Goal: Navigation & Orientation: Find specific page/section

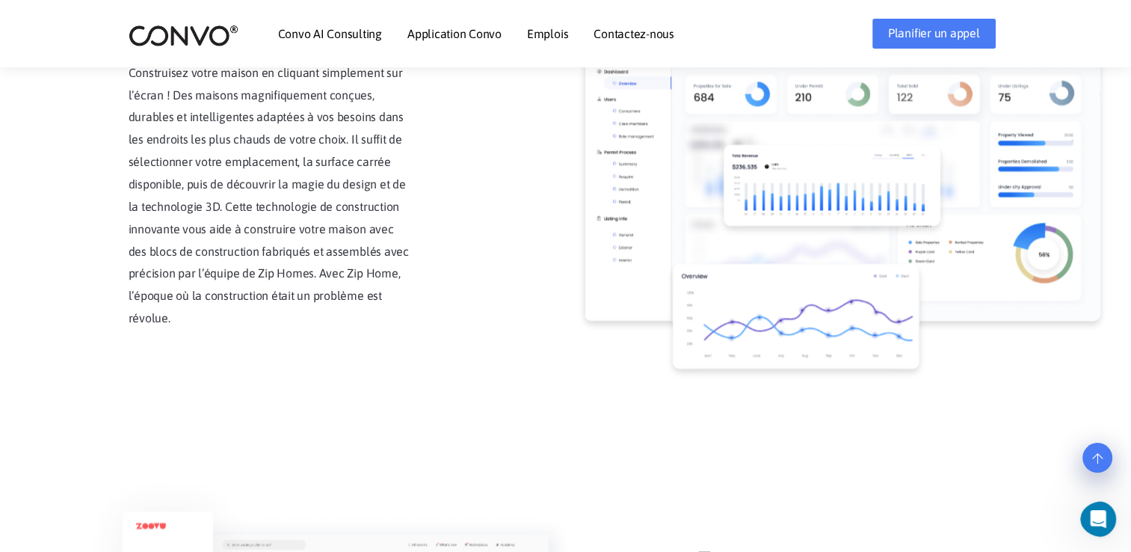
scroll to position [1047, 0]
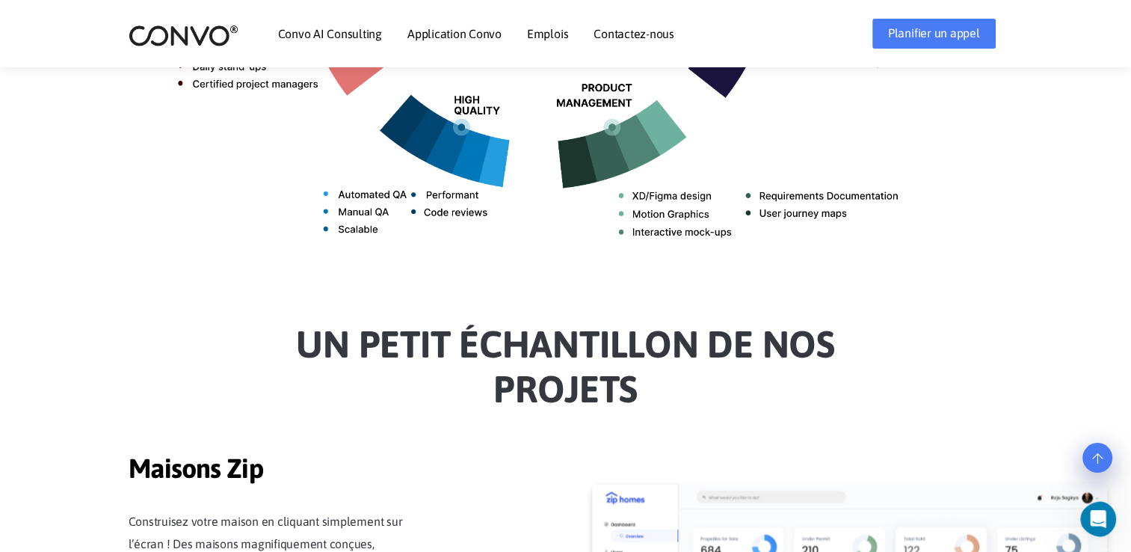
click at [224, 35] on img at bounding box center [184, 35] width 110 height 23
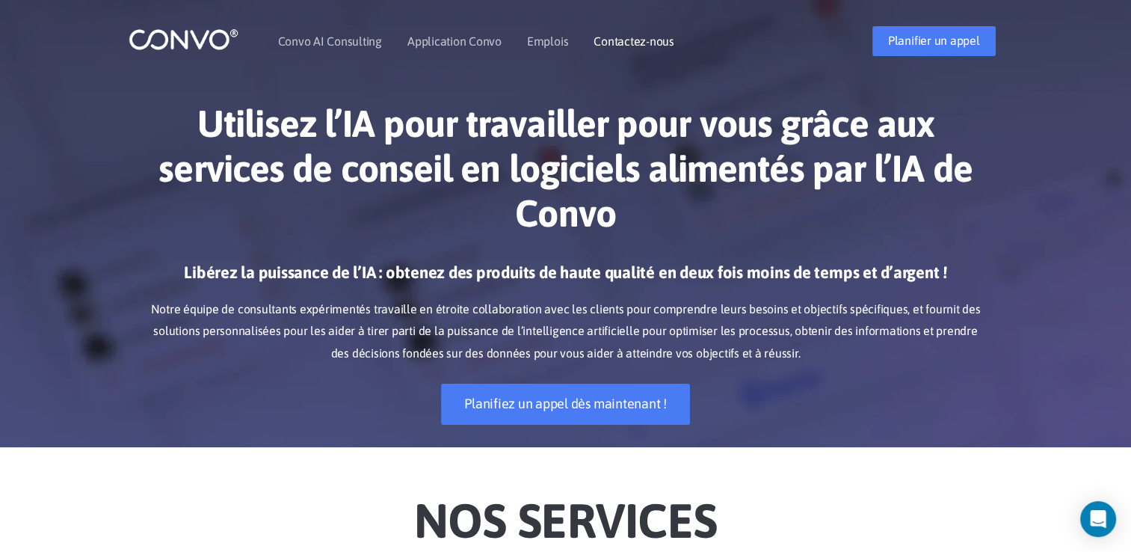
click at [619, 33] on li "Contactez-nous" at bounding box center [634, 41] width 81 height 64
click at [618, 43] on link "Contactez-nous" at bounding box center [634, 41] width 81 height 12
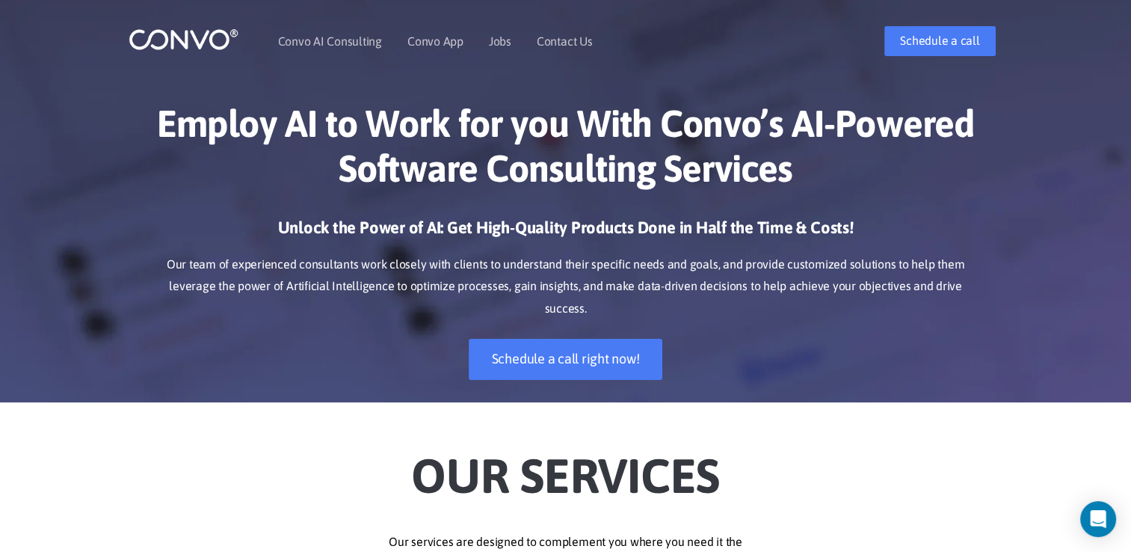
click at [624, 70] on nav "Convo AI Consulting Convo App Convo App Features Jobs Contact Us" at bounding box center [491, 41] width 426 height 64
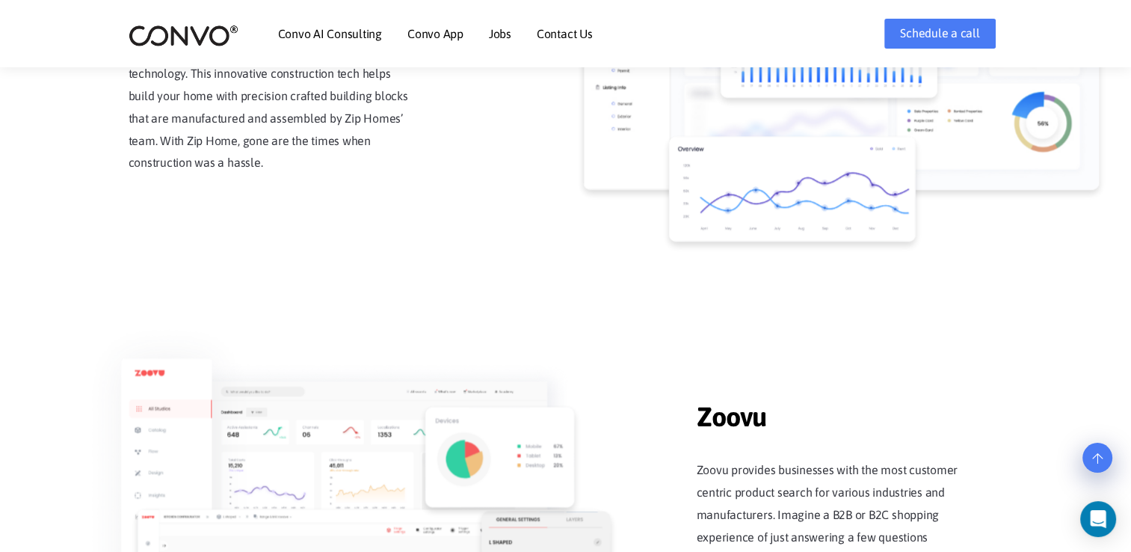
scroll to position [1570, 0]
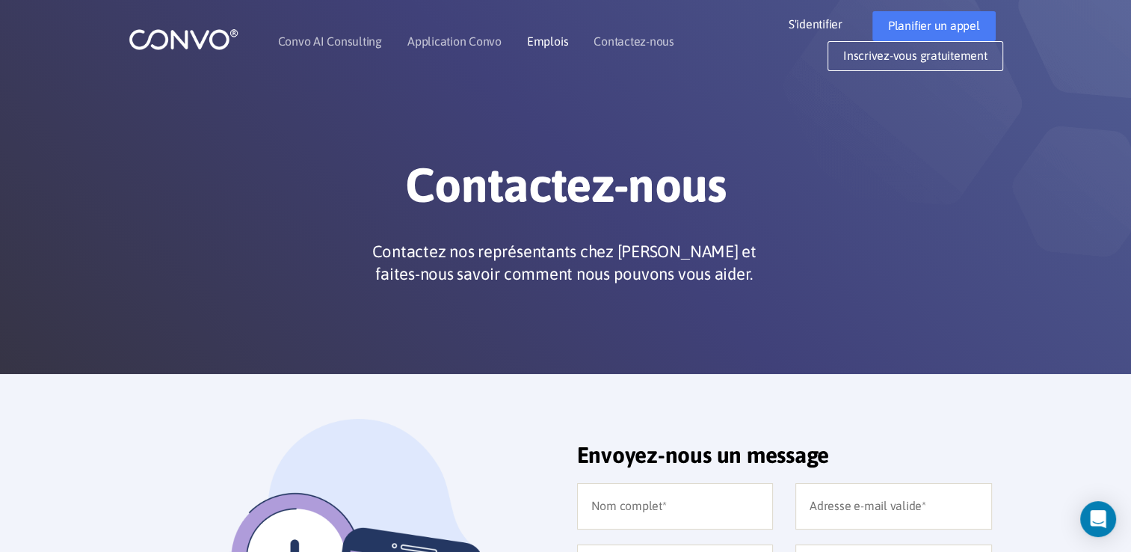
click at [545, 40] on link "Emplois" at bounding box center [547, 41] width 41 height 12
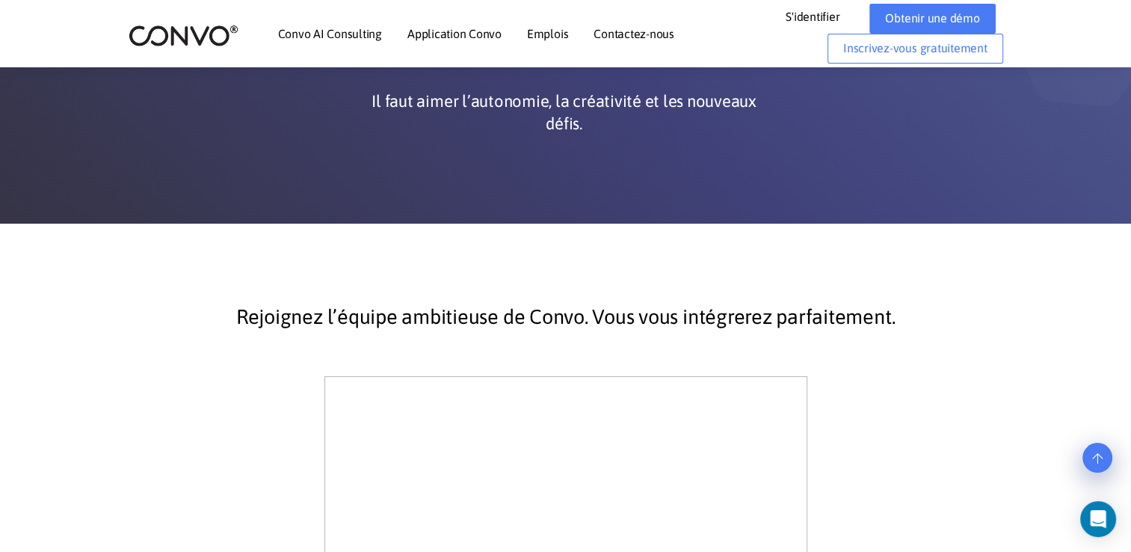
scroll to position [150, 0]
click at [327, 32] on link "Convo AI Consulting" at bounding box center [330, 34] width 104 height 12
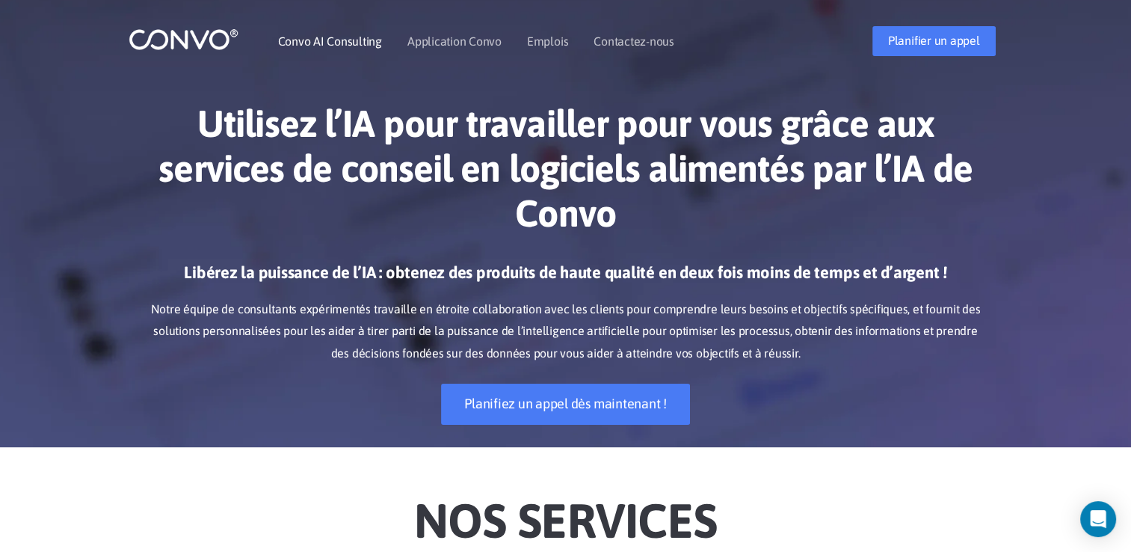
click at [326, 40] on link "Convo AI Consulting" at bounding box center [330, 41] width 104 height 12
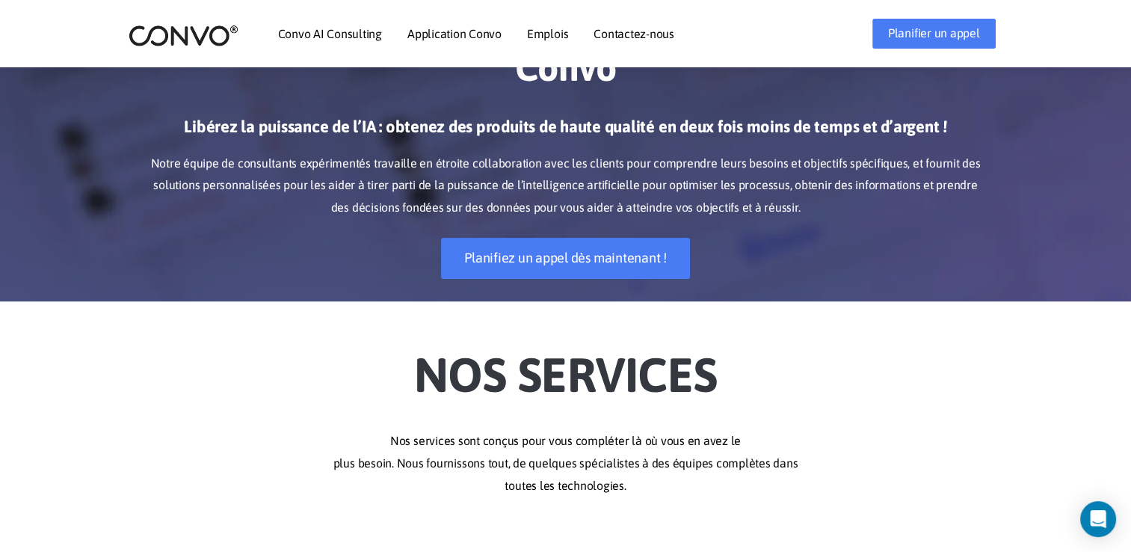
scroll to position [150, 0]
